Goal: Communication & Community: Answer question/provide support

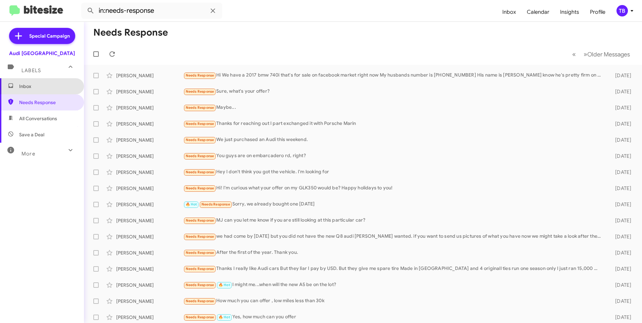
click at [48, 85] on span "Inbox" at bounding box center [47, 86] width 57 height 7
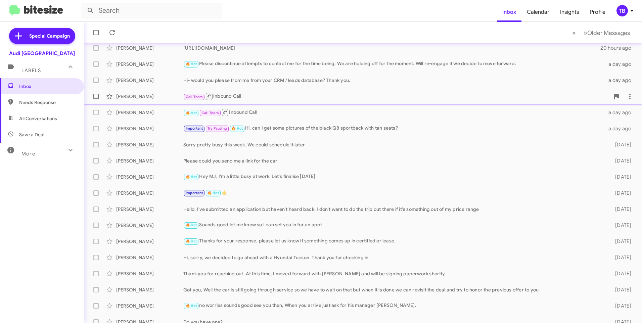
scroll to position [67, 0]
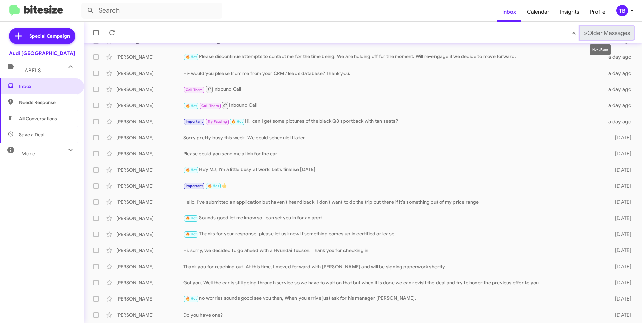
click at [623, 35] on span "Older Messages" at bounding box center [608, 32] width 43 height 7
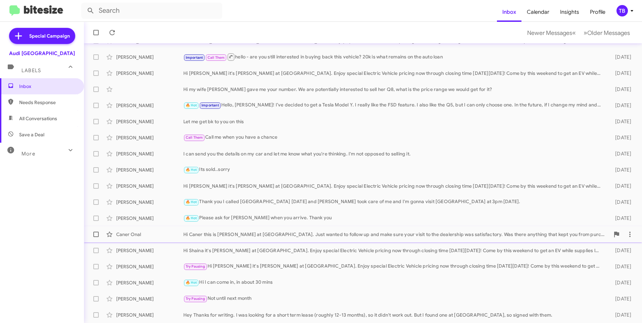
click at [230, 236] on div "Hi Caner this is [PERSON_NAME] at [GEOGRAPHIC_DATA]. Just wanted to follow up a…" at bounding box center [396, 234] width 426 height 7
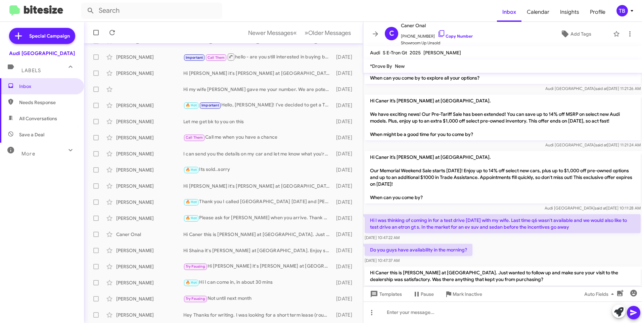
scroll to position [278, 0]
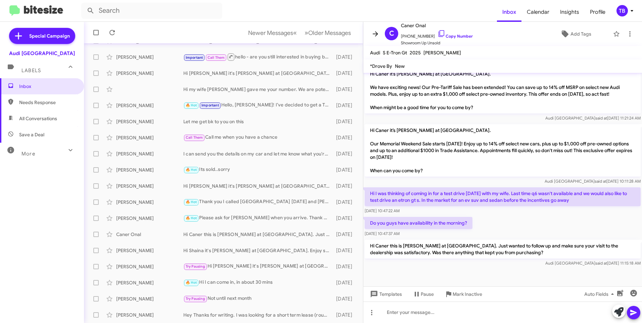
click at [373, 32] on icon at bounding box center [375, 34] width 8 height 8
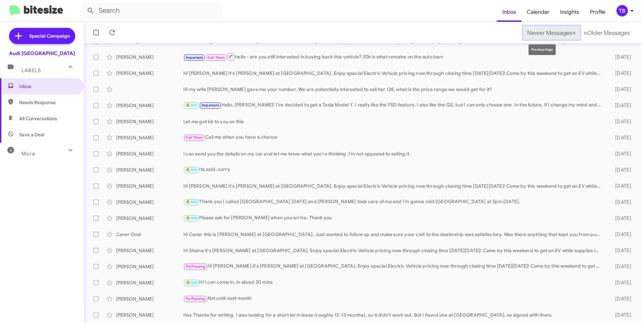
click at [528, 31] on span "Newer Messages" at bounding box center [549, 32] width 45 height 7
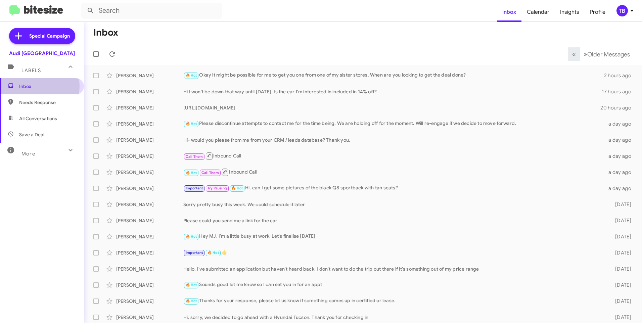
click at [27, 86] on span "Inbox" at bounding box center [47, 86] width 57 height 7
